Goal: Navigation & Orientation: Find specific page/section

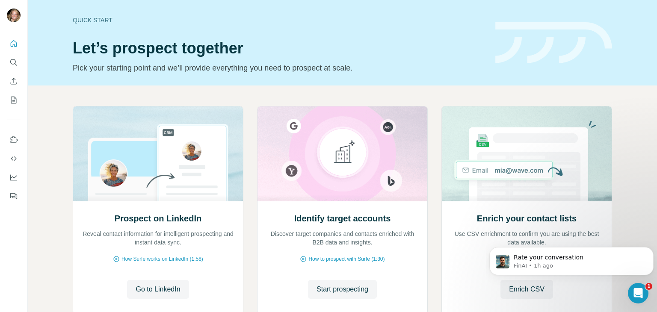
scroll to position [57, 0]
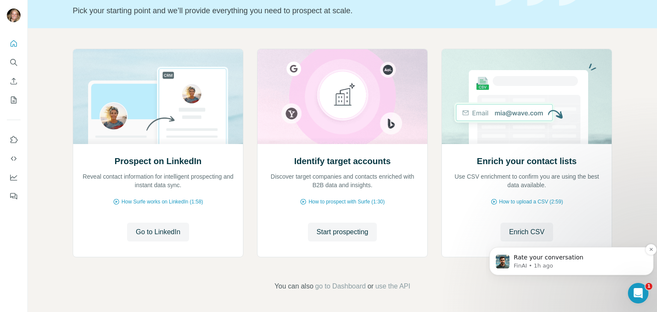
click at [596, 261] on p "Rate your conversation" at bounding box center [578, 258] width 129 height 9
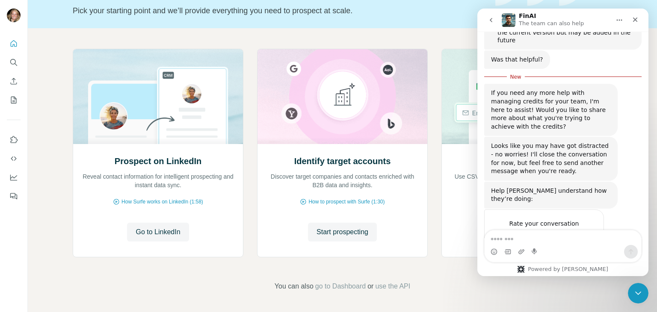
scroll to position [316, 0]
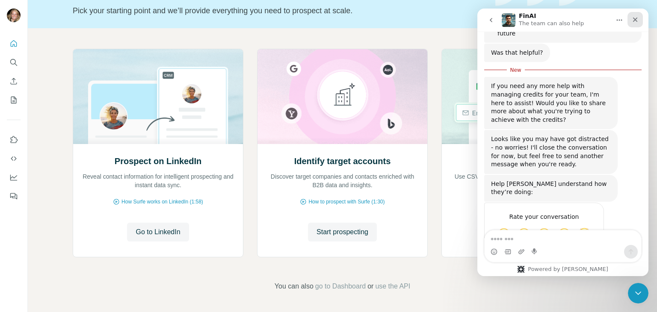
click at [637, 21] on icon "Close" at bounding box center [635, 20] width 5 height 5
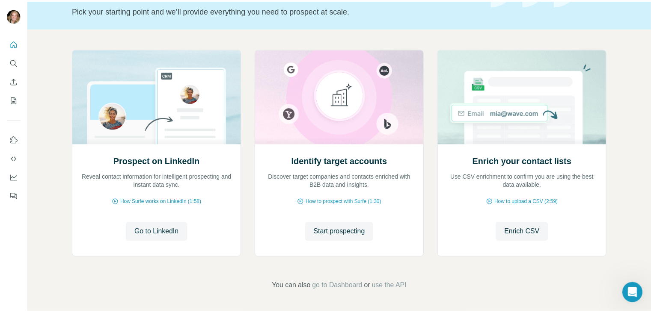
scroll to position [302, 0]
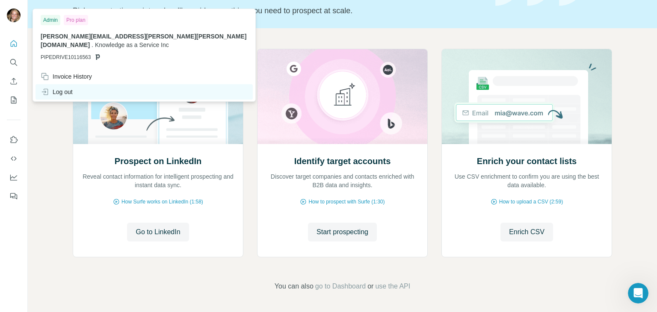
click at [64, 88] on div "Log out" at bounding box center [57, 92] width 32 height 9
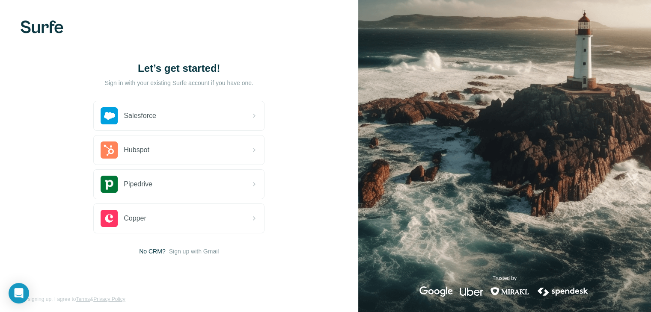
click at [49, 28] on img at bounding box center [42, 27] width 43 height 13
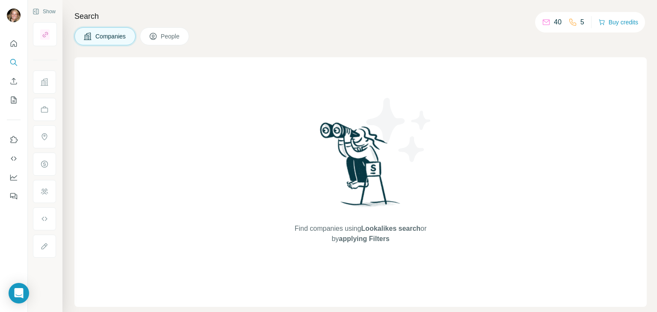
click at [306, 23] on div "Search Companies People Find companies using Lookalikes search or by applying F…" at bounding box center [359, 156] width 595 height 312
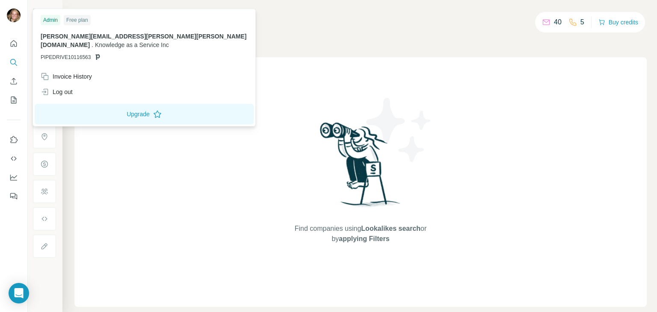
click at [14, 14] on img at bounding box center [14, 16] width 14 height 14
click at [14, 45] on icon "Quick start" at bounding box center [14, 43] width 6 height 6
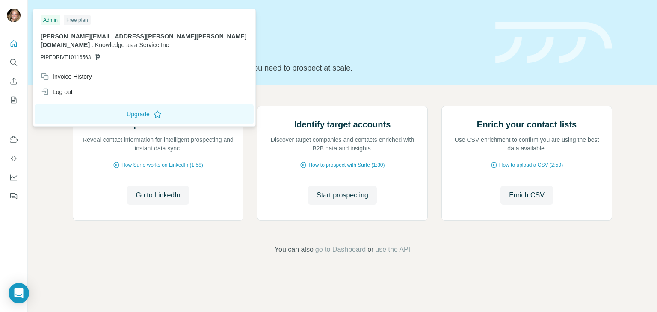
click at [13, 18] on img at bounding box center [14, 16] width 14 height 14
click at [262, 20] on div "Quick start" at bounding box center [279, 20] width 412 height 9
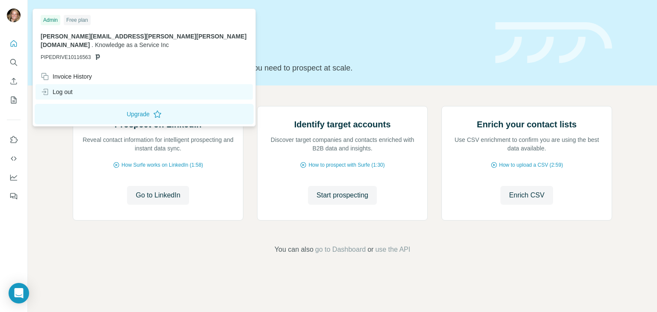
click at [66, 88] on div "Log out" at bounding box center [57, 92] width 32 height 9
